Goal: Task Accomplishment & Management: Complete application form

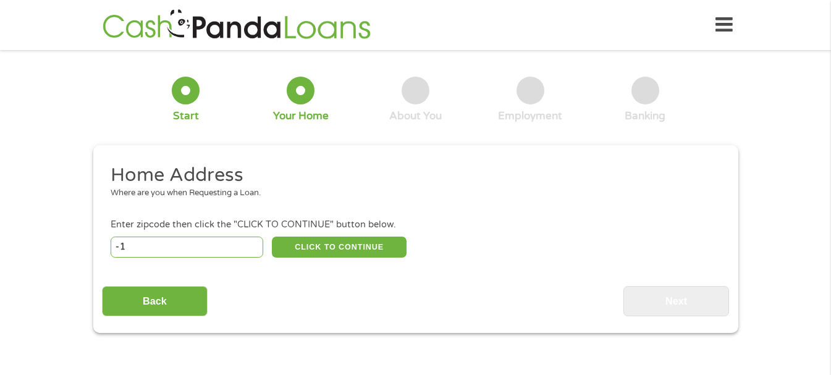
type input "-1"
click at [255, 248] on input "-1" at bounding box center [187, 247] width 153 height 21
type input "91901"
click at [330, 230] on div "Enter zipcode then click the "CLICK TO CONTINUE" button below." at bounding box center [415, 225] width 609 height 14
click at [332, 247] on button "CLICK TO CONTINUE" at bounding box center [339, 247] width 135 height 21
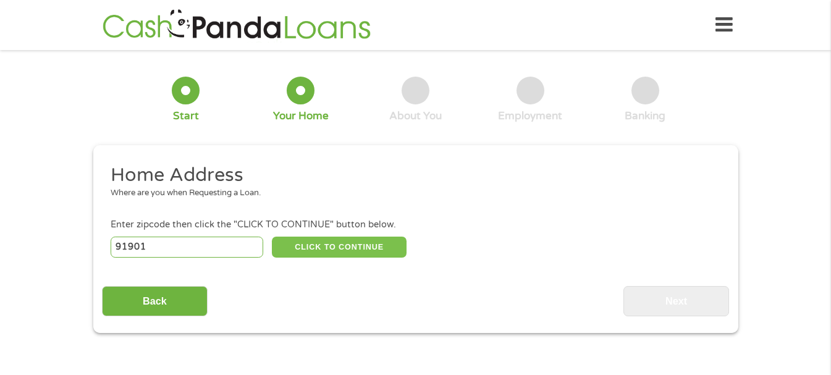
type input "91901"
type input "Alpine"
select select "[US_STATE]"
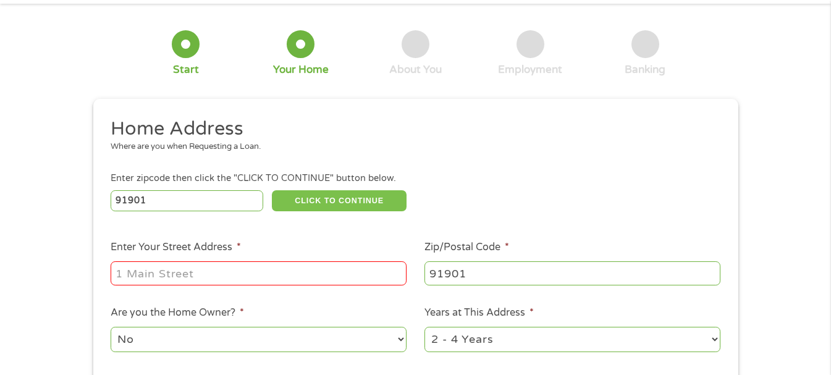
scroll to position [124, 0]
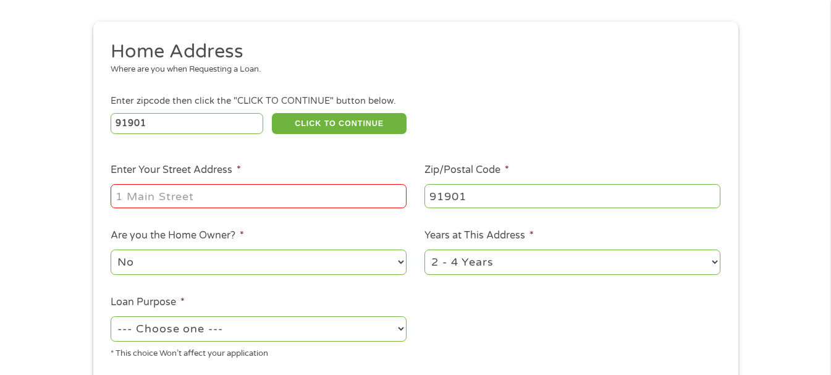
click at [224, 201] on input "Enter Your Street Address *" at bounding box center [259, 195] width 296 height 23
type input "[STREET_ADDRESS]"
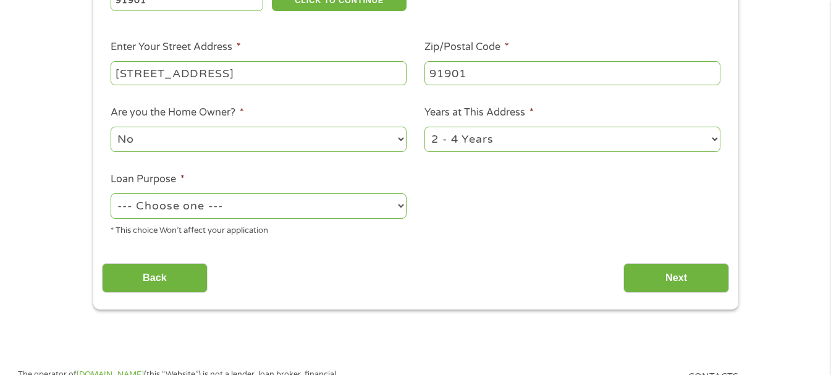
scroll to position [247, 0]
click at [344, 139] on select "No Yes" at bounding box center [259, 138] width 296 height 25
click at [515, 133] on select "1 Year or less 1 - 2 Years 2 - 4 Years Over 4 Years" at bounding box center [573, 138] width 296 height 25
select select "60months"
click at [425, 126] on select "1 Year or less 1 - 2 Years 2 - 4 Years Over 4 Years" at bounding box center [573, 138] width 296 height 25
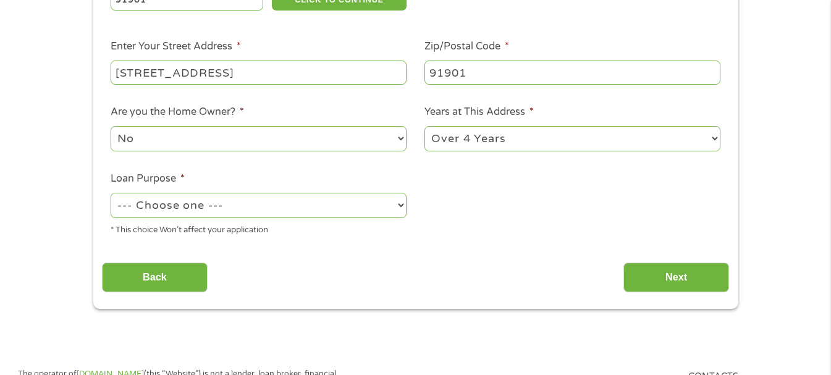
click at [312, 209] on select "--- Choose one --- Pay Bills Debt Consolidation Home Improvement Major Purchase…" at bounding box center [259, 205] width 296 height 25
select select "paybills"
click at [111, 193] on select "--- Choose one --- Pay Bills Debt Consolidation Home Improvement Major Purchase…" at bounding box center [259, 205] width 296 height 25
click at [185, 142] on select "No Yes" at bounding box center [259, 138] width 296 height 25
click at [111, 126] on select "No Yes" at bounding box center [259, 138] width 296 height 25
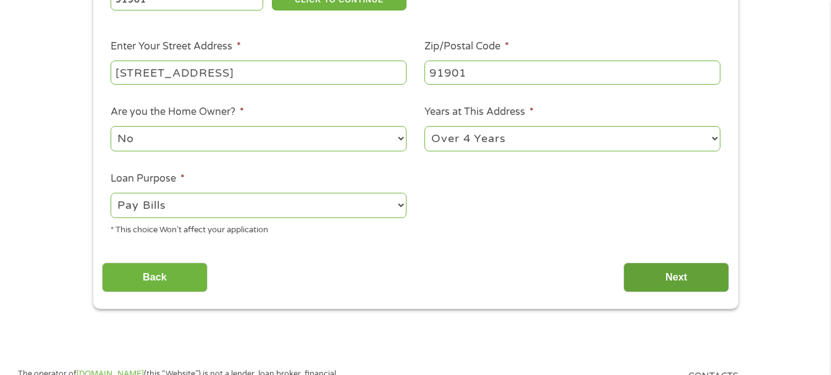
click at [638, 268] on input "Next" at bounding box center [676, 278] width 106 height 30
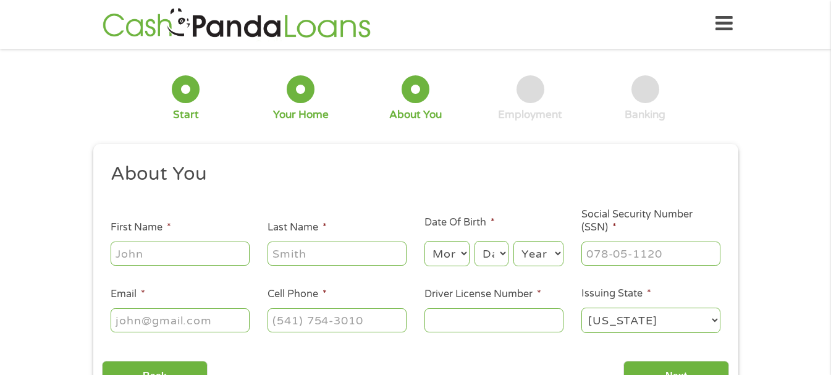
scroll to position [0, 0]
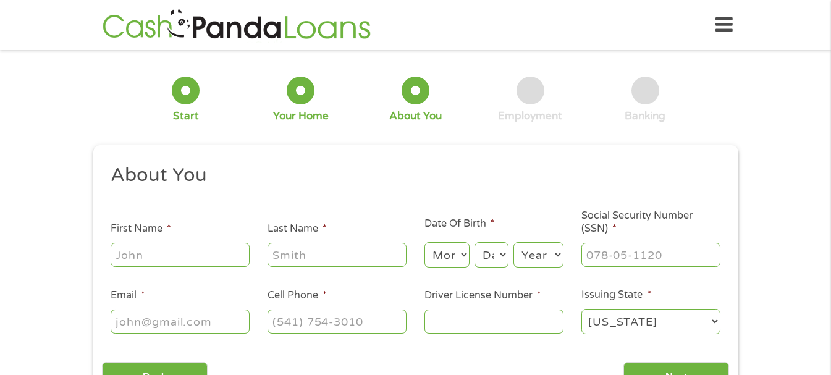
click at [224, 255] on input "First Name *" at bounding box center [180, 254] width 139 height 23
type input "[PERSON_NAME]"
type input "[EMAIL_ADDRESS][DOMAIN_NAME]"
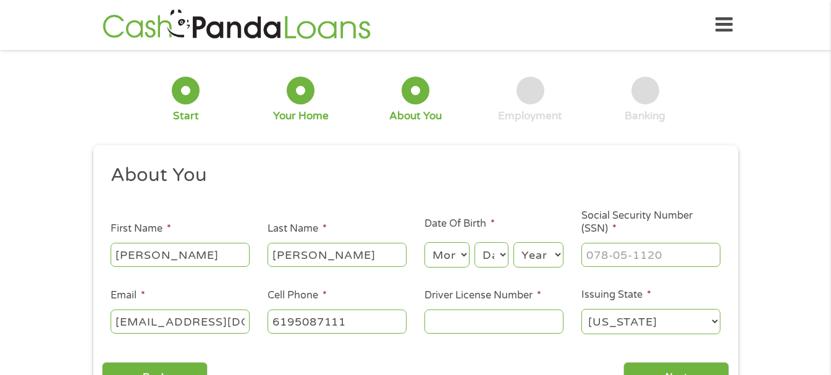
type input "[PHONE_NUMBER]"
click at [441, 251] on select "Month 1 2 3 4 5 6 7 8 9 10 11 12" at bounding box center [447, 254] width 45 height 25
select select "10"
click at [425, 242] on select "Month 1 2 3 4 5 6 7 8 9 10 11 12" at bounding box center [447, 254] width 45 height 25
click at [488, 250] on select "Day 1 2 3 4 5 6 7 8 9 10 11 12 13 14 15 16 17 18 19 20 21 22 23 24 25 26 27 28 …" at bounding box center [491, 254] width 33 height 25
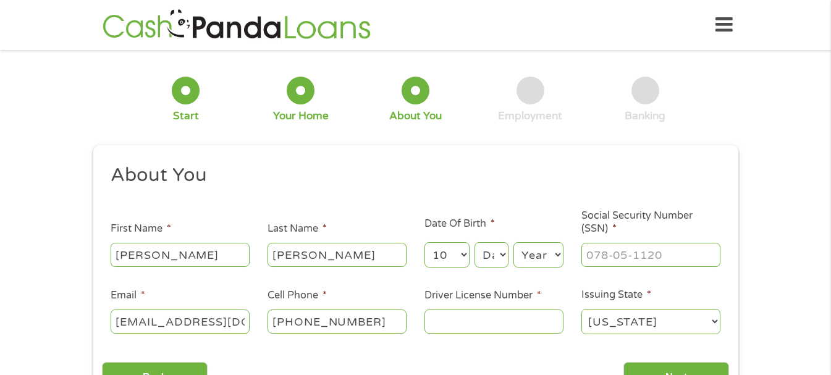
select select "28"
click at [475, 242] on select "Day 1 2 3 4 5 6 7 8 9 10 11 12 13 14 15 16 17 18 19 20 21 22 23 24 25 26 27 28 …" at bounding box center [491, 254] width 33 height 25
click at [547, 254] on select "Year [DATE] 2006 2005 2004 2003 2002 2001 2000 1999 1998 1997 1996 1995 1994 19…" at bounding box center [539, 254] width 50 height 25
select select "1999"
click at [514, 242] on select "Year [DATE] 2006 2005 2004 2003 2002 2001 2000 1999 1998 1997 1996 1995 1994 19…" at bounding box center [539, 254] width 50 height 25
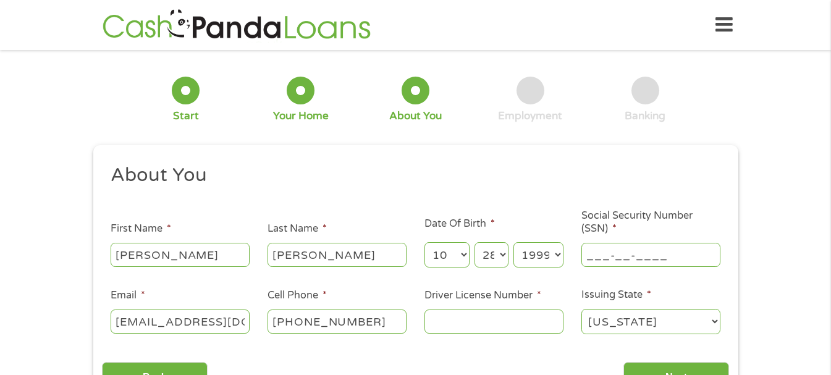
click at [607, 253] on input "___-__-____" at bounding box center [650, 254] width 139 height 23
type input "603-17-2011"
click at [481, 323] on input "Driver License Number *" at bounding box center [494, 321] width 139 height 23
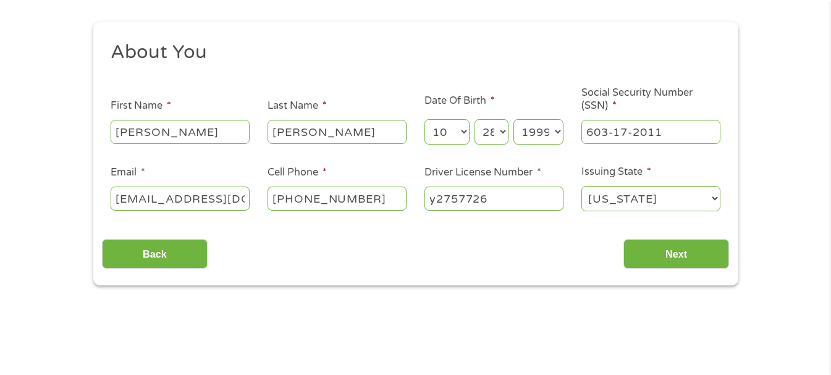
scroll to position [124, 0]
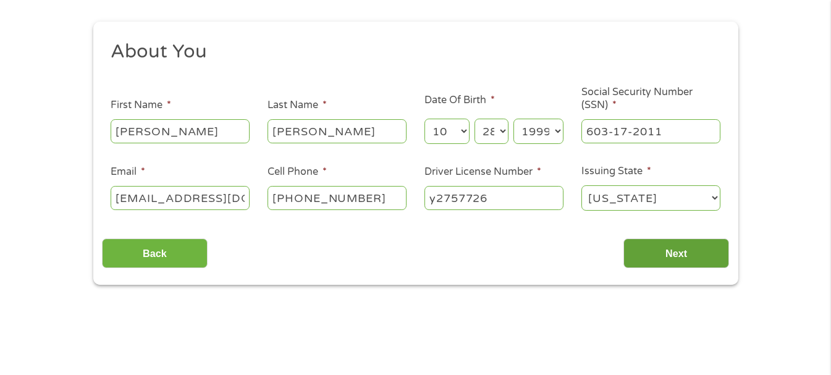
type input "y2757726"
click at [649, 251] on input "Next" at bounding box center [676, 254] width 106 height 30
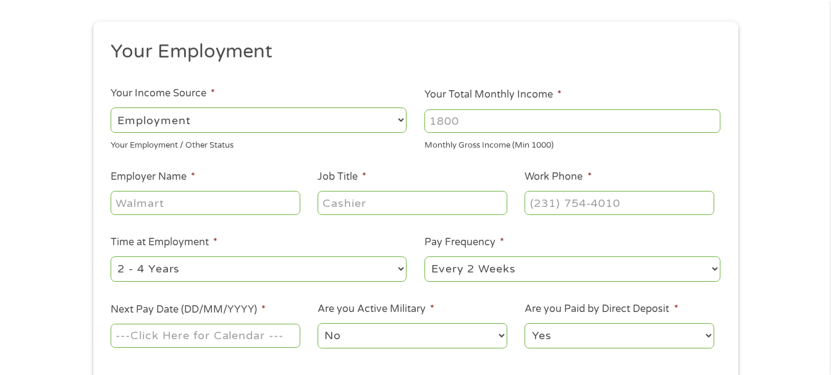
scroll to position [0, 0]
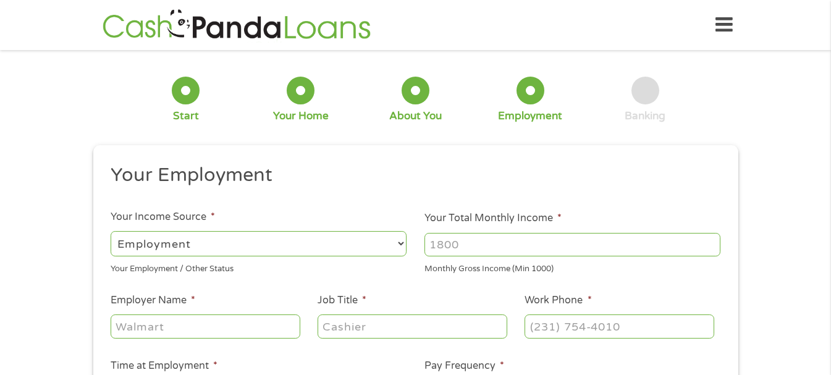
click at [467, 242] on input "Your Total Monthly Income *" at bounding box center [573, 244] width 296 height 23
drag, startPoint x: 510, startPoint y: 265, endPoint x: 427, endPoint y: 269, distance: 82.9
click at [427, 269] on div "Monthly Gross Income (Min 1000)" at bounding box center [573, 267] width 296 height 17
click at [504, 245] on input "Your Total Monthly Income *" at bounding box center [573, 244] width 296 height 23
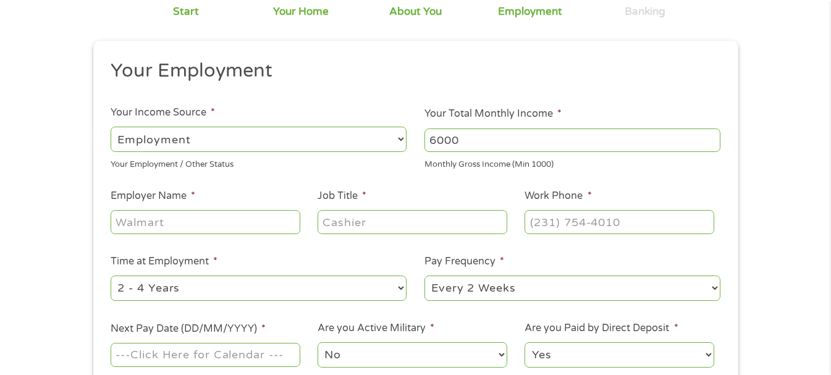
scroll to position [124, 0]
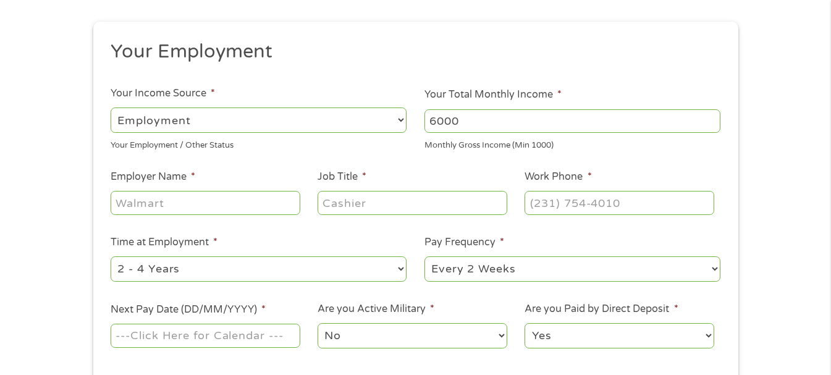
type input "6000"
click at [201, 206] on input "Employer Name *" at bounding box center [205, 202] width 189 height 23
type input "San Diego Superior Court"
type input "A"
type input "Court Admin Clerk"
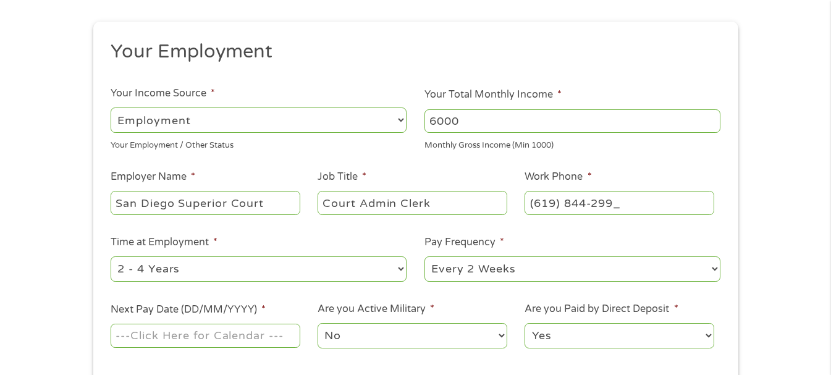
type input "[PHONE_NUMBER]"
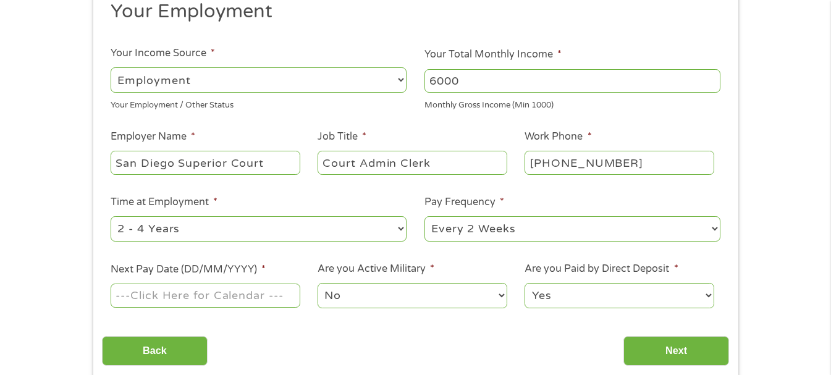
scroll to position [185, 0]
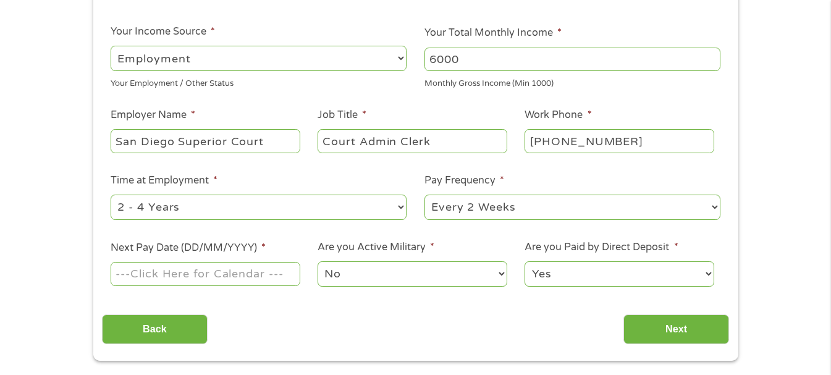
click at [287, 276] on input "Next Pay Date (DD/MM/YYYY) *" at bounding box center [205, 273] width 189 height 23
type input "09122025"
click at [643, 326] on input "Next" at bounding box center [676, 330] width 106 height 30
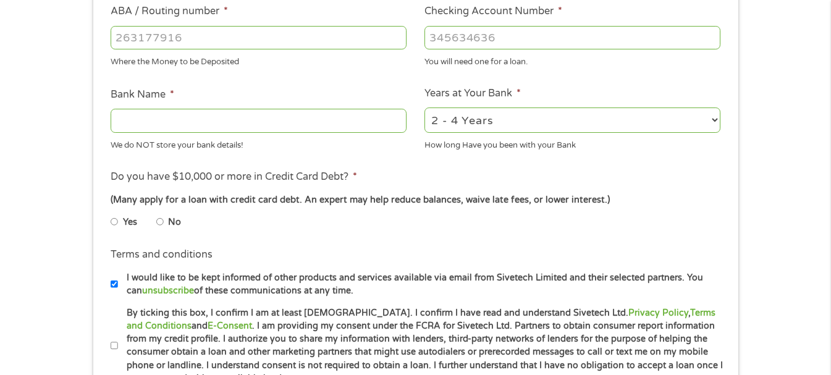
scroll to position [371, 0]
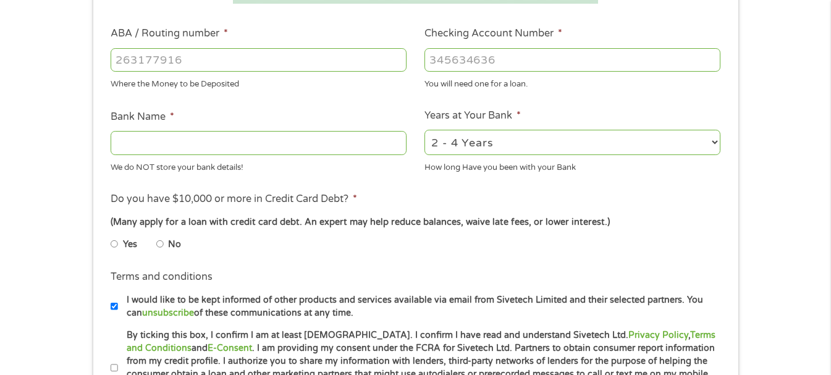
click at [199, 61] on input "ABA / Routing number *" at bounding box center [259, 59] width 296 height 23
type input "1"
type input "121000358"
type input "BANK OF AMERICA NA"
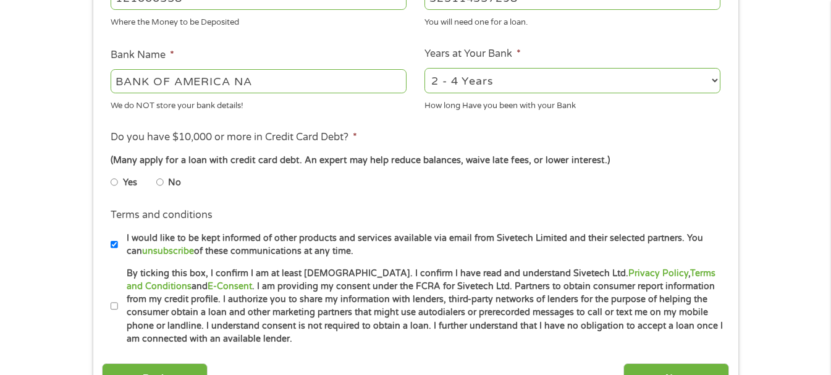
type input "325114357298"
click at [127, 181] on label "Yes" at bounding box center [130, 183] width 14 height 14
click at [118, 181] on input "Yes" at bounding box center [114, 182] width 7 height 20
radio input "true"
click at [112, 243] on input "I would like to be kept informed of other products and services available via e…" at bounding box center [114, 245] width 7 height 20
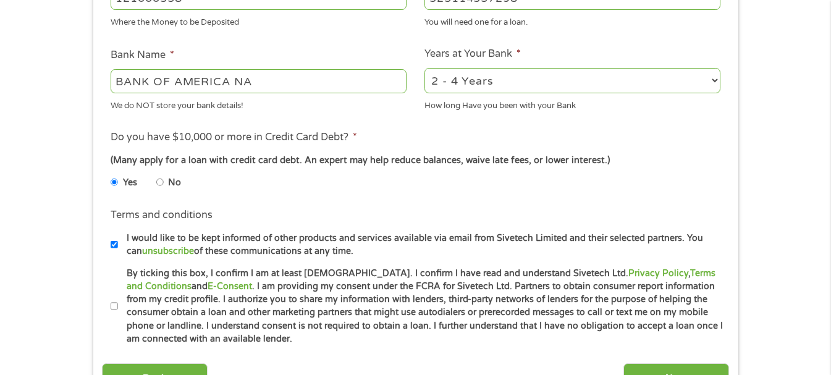
checkbox input "false"
click at [111, 306] on input "By ticking this box, I confirm I am at least [DEMOGRAPHIC_DATA]. I confirm I ha…" at bounding box center [114, 307] width 7 height 20
checkbox input "true"
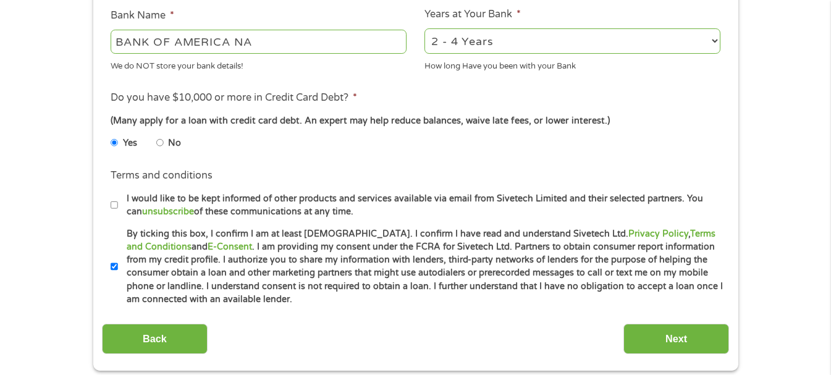
scroll to position [494, 0]
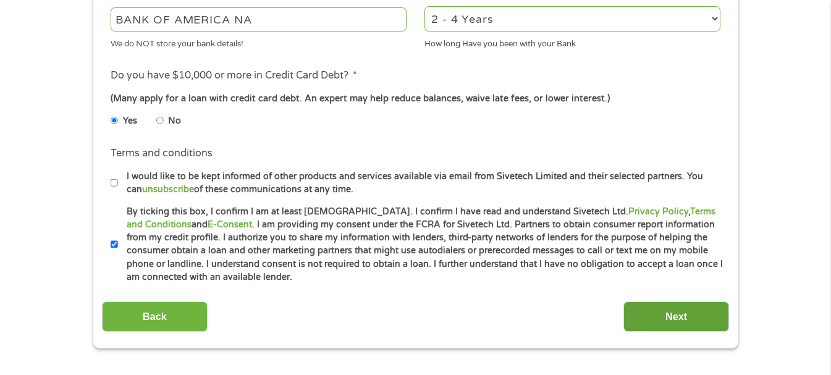
click at [654, 320] on input "Next" at bounding box center [676, 317] width 106 height 30
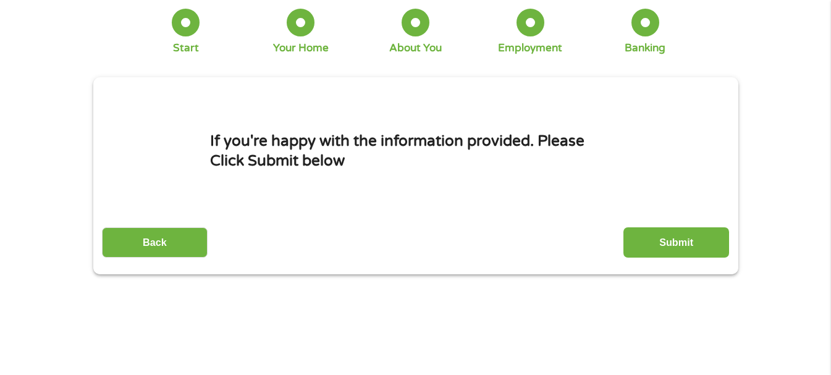
scroll to position [0, 0]
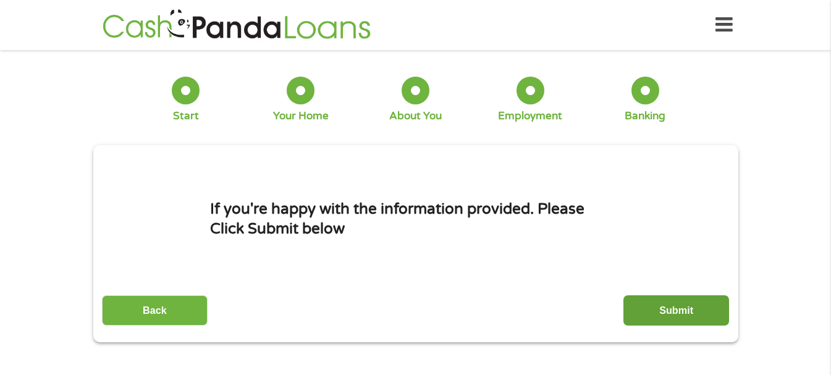
click at [659, 311] on input "Submit" at bounding box center [676, 310] width 106 height 30
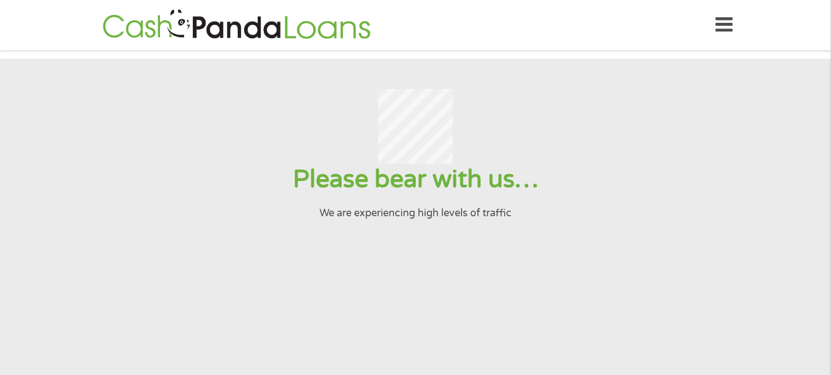
click at [266, 160] on div at bounding box center [415, 126] width 801 height 75
click at [294, 40] on img at bounding box center [237, 24] width 276 height 35
